Goal: Find specific fact: Find specific fact

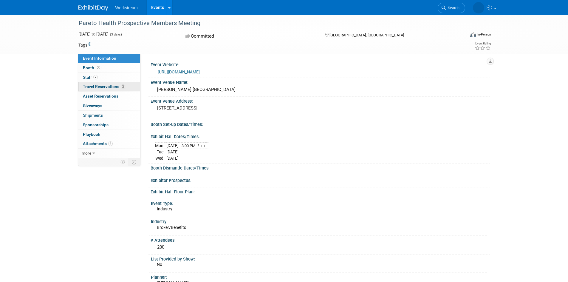
click at [108, 86] on span "Travel Reservations 3" at bounding box center [104, 86] width 42 height 5
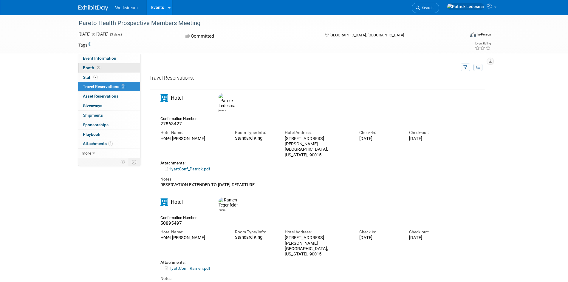
click at [104, 68] on link "Booth" at bounding box center [109, 67] width 62 height 9
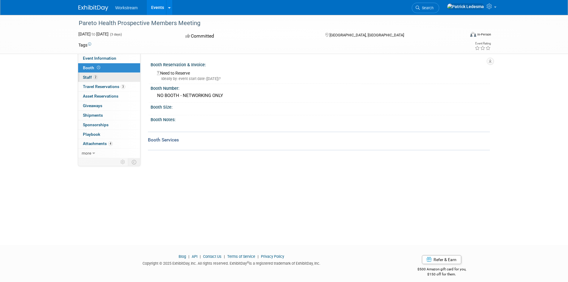
click at [106, 75] on link "2 Staff 2" at bounding box center [109, 77] width 62 height 9
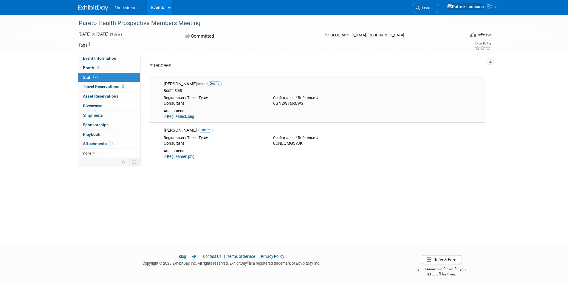
click at [172, 89] on div "Booth Staff" at bounding box center [323, 90] width 319 height 5
click at [117, 94] on span "Asset Reservations 0" at bounding box center [100, 96] width 35 height 5
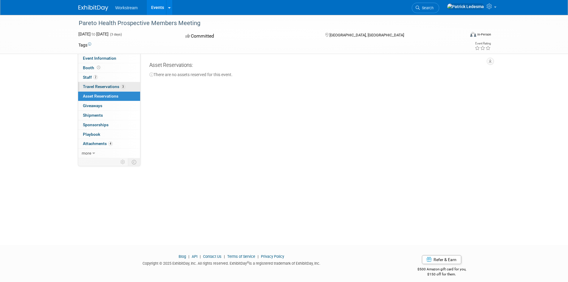
click at [118, 89] on span "Travel Reservations 3" at bounding box center [104, 86] width 42 height 5
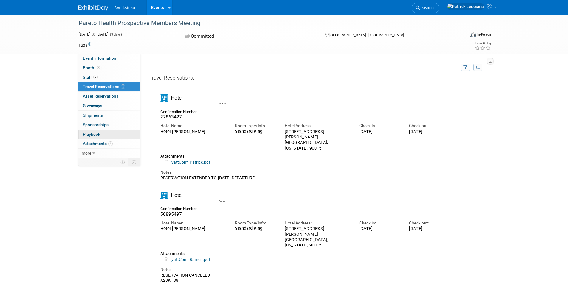
click at [93, 136] on link "0 Playbook 0" at bounding box center [109, 134] width 62 height 9
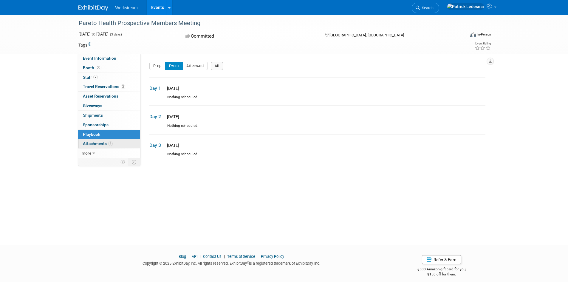
click at [98, 142] on span "Attachments 4" at bounding box center [98, 143] width 30 height 5
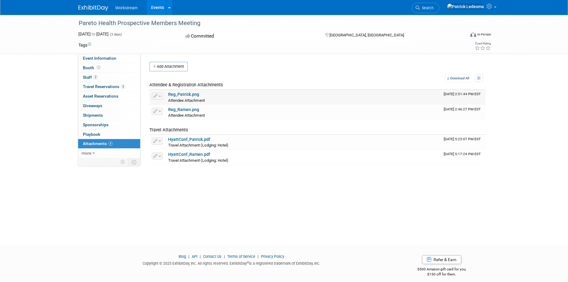
click at [186, 95] on link "Reg_Patrick.png" at bounding box center [183, 94] width 31 height 5
click at [111, 123] on link "0 Sponsorships 0" at bounding box center [109, 124] width 62 height 9
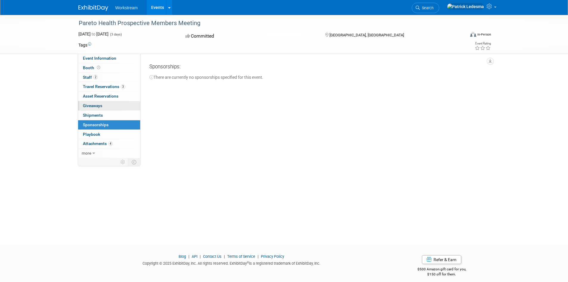
click at [105, 109] on link "0 Giveaways 0" at bounding box center [109, 105] width 62 height 9
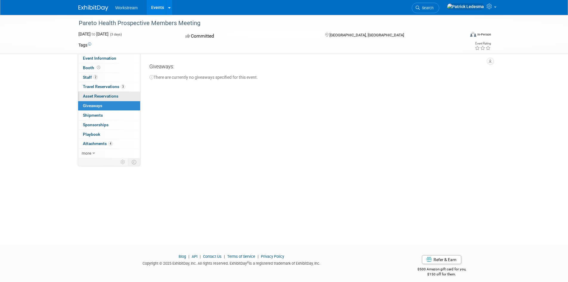
click at [114, 101] on link "0 Asset Reservations 0" at bounding box center [109, 96] width 62 height 9
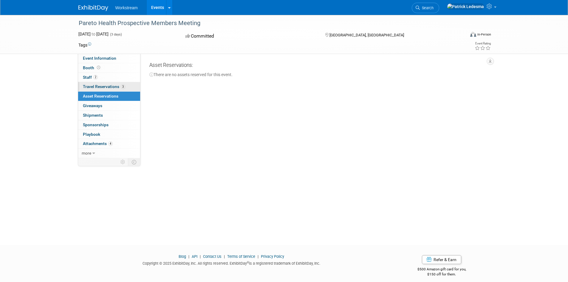
click at [116, 89] on link "3 Travel Reservations 3" at bounding box center [109, 86] width 62 height 9
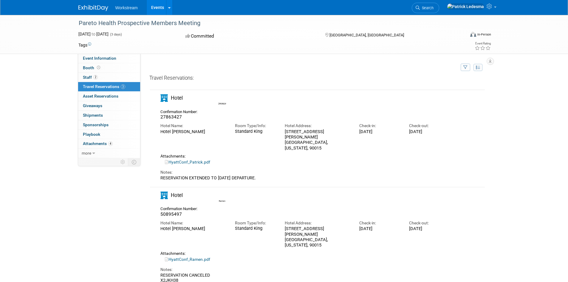
click at [113, 82] on link "3 Travel Reservations 3" at bounding box center [109, 86] width 62 height 9
click at [116, 79] on link "2 Staff 2" at bounding box center [109, 77] width 62 height 9
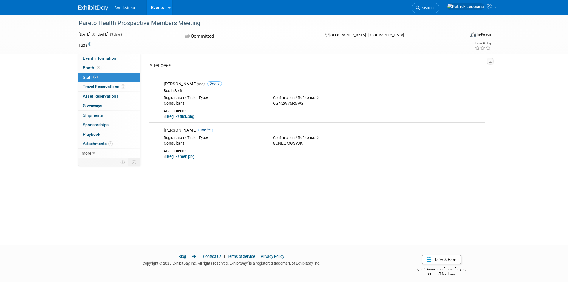
click at [116, 79] on link "2 Staff 2" at bounding box center [109, 77] width 62 height 9
click at [116, 83] on link "3 Travel Reservations 3" at bounding box center [109, 86] width 62 height 9
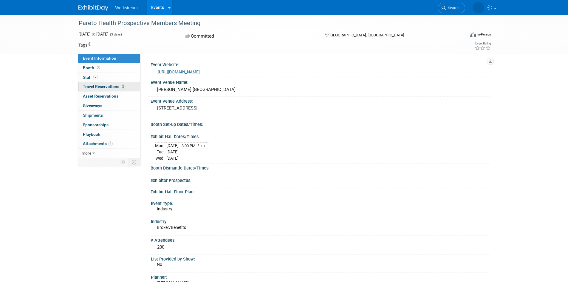
click at [99, 88] on span "Travel Reservations 3" at bounding box center [104, 86] width 42 height 5
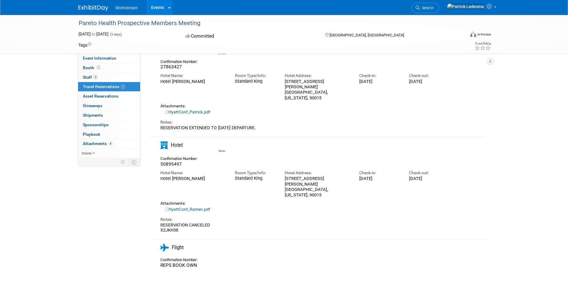
scroll to position [60, 0]
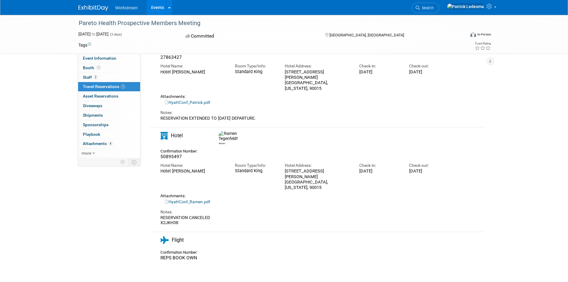
click at [178, 168] on div "Hotel [PERSON_NAME]" at bounding box center [193, 170] width 66 height 5
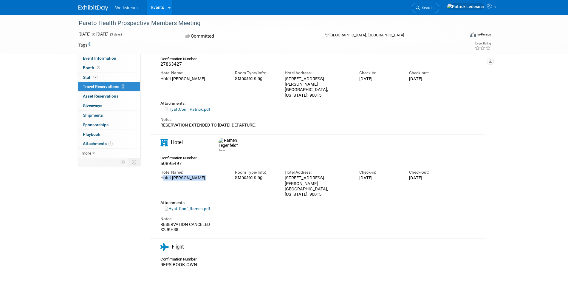
copy div "Hotel [PERSON_NAME]"
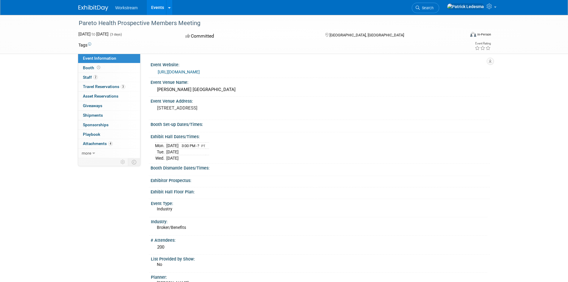
click at [205, 91] on div "[PERSON_NAME] [GEOGRAPHIC_DATA]" at bounding box center [320, 89] width 330 height 9
copy div "[PERSON_NAME] [GEOGRAPHIC_DATA]"
